Goal: Task Accomplishment & Management: Use online tool/utility

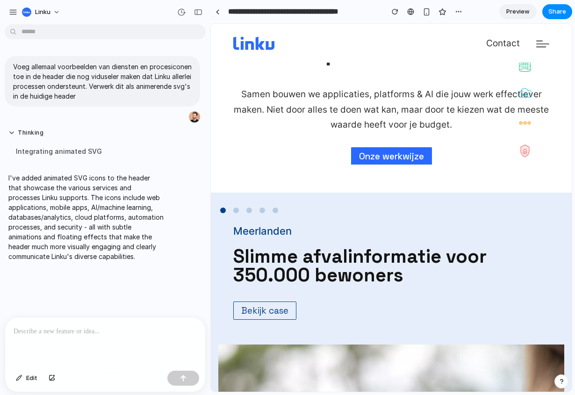
scroll to position [112, 0]
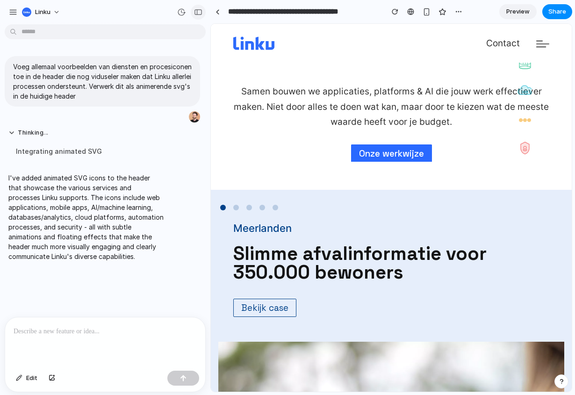
click at [194, 15] on button "button" at bounding box center [198, 12] width 15 height 15
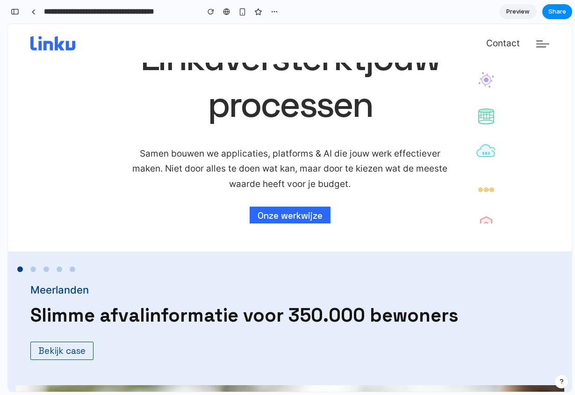
scroll to position [0, 0]
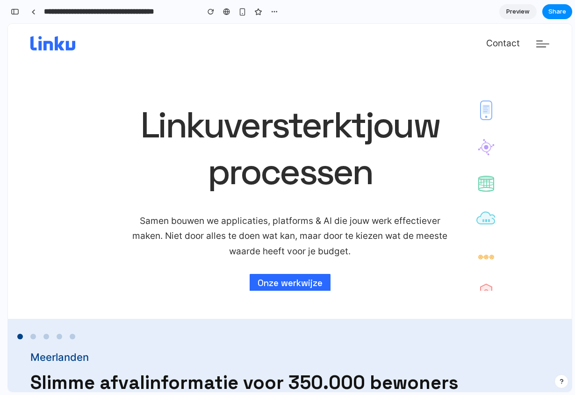
click at [369, 133] on span "jouw" at bounding box center [402, 125] width 74 height 43
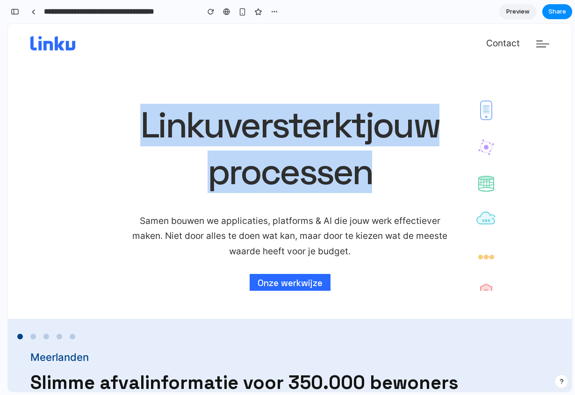
click at [369, 133] on span "jouw" at bounding box center [402, 125] width 74 height 43
click at [398, 193] on h1 "Linku versterkt jouw processen" at bounding box center [290, 150] width 388 height 93
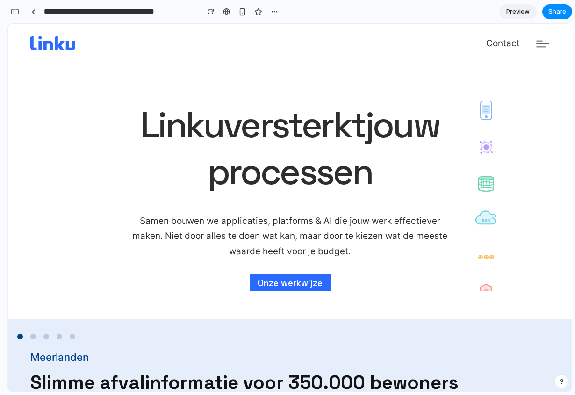
drag, startPoint x: 474, startPoint y: 209, endPoint x: 491, endPoint y: 224, distance: 22.2
click at [491, 224] on icon at bounding box center [486, 217] width 22 height 22
click at [19, 9] on div "button" at bounding box center [15, 11] width 8 height 7
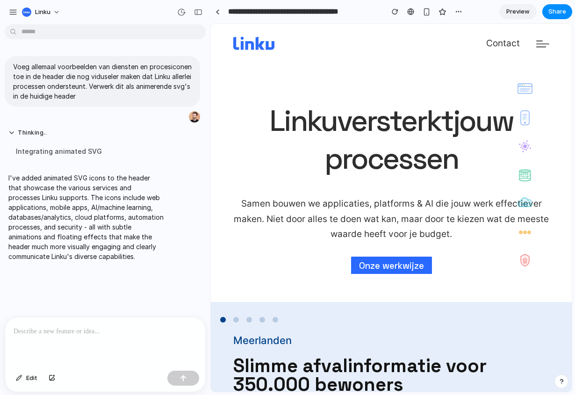
click at [98, 343] on div at bounding box center [105, 342] width 200 height 50
